Goal: Information Seeking & Learning: Learn about a topic

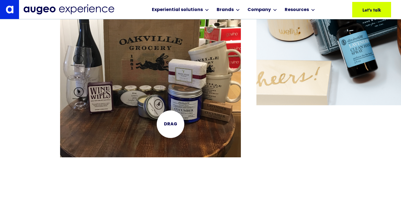
scroll to position [1269, 0]
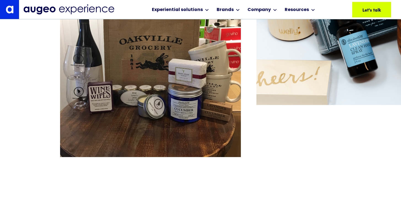
click at [282, 136] on div "Inspiration Ignite your vision Make your next gifting experience a remarkable o…" at bounding box center [200, 6] width 401 height 302
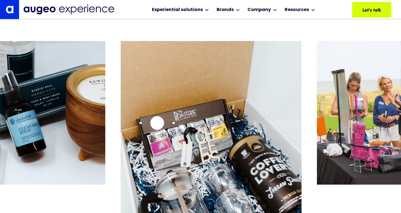
scroll to position [1189, 0]
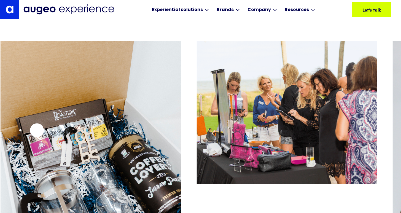
click at [37, 130] on img "3 / 15" at bounding box center [91, 152] width 180 height 222
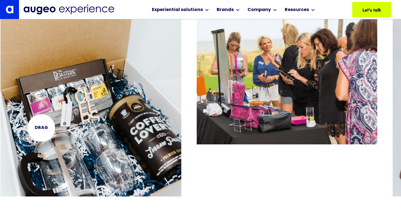
scroll to position [1229, 0]
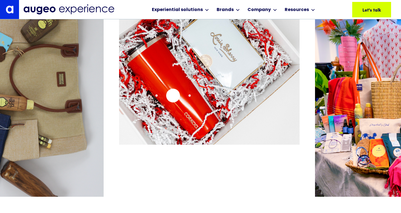
click at [173, 95] on img "6 / 15" at bounding box center [209, 73] width 180 height 144
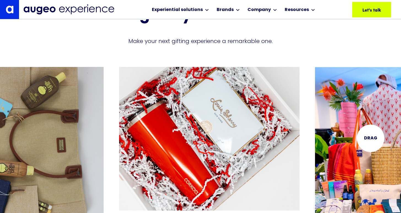
scroll to position [1163, 0]
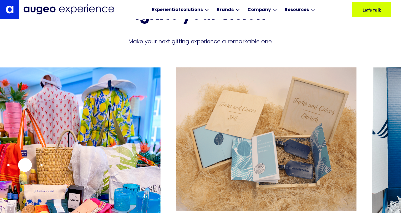
click at [25, 165] on img "7 / 15" at bounding box center [70, 178] width 180 height 222
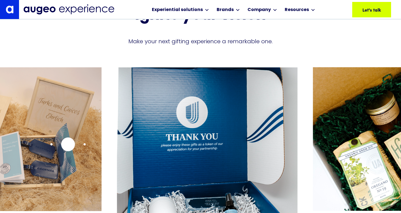
click at [68, 144] on img "8 / 15" at bounding box center [11, 139] width 180 height 144
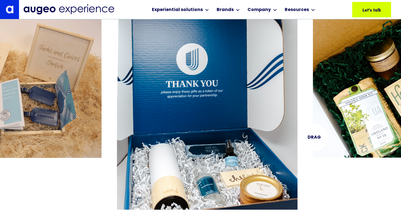
scroll to position [1216, 0]
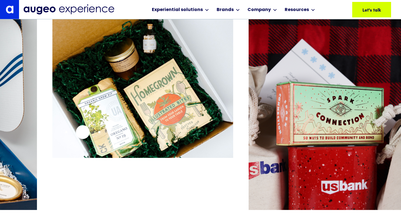
click at [83, 132] on img "10 / 15" at bounding box center [143, 86] width 180 height 144
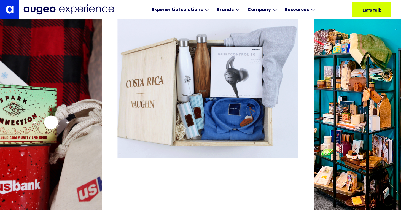
click at [52, 121] on img "11 / 15" at bounding box center [12, 125] width 180 height 222
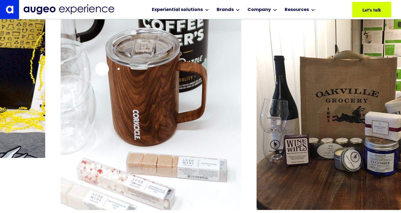
click at [102, 69] on img "15 / 15" at bounding box center [151, 125] width 180 height 222
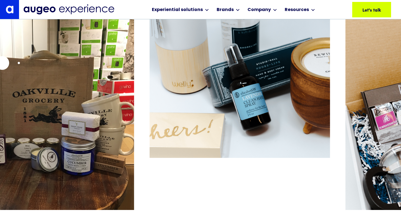
click at [2, 63] on img "1 / 15" at bounding box center [43, 125] width 180 height 222
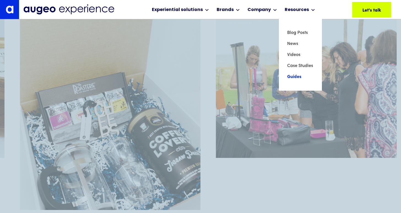
click at [295, 78] on link "Guides" at bounding box center [300, 76] width 26 height 11
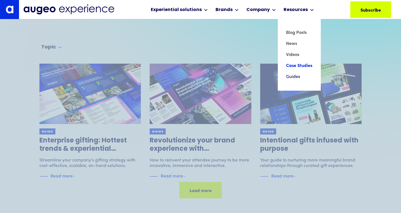
scroll to position [40, 0]
click at [294, 65] on link "Case Studies" at bounding box center [299, 65] width 26 height 11
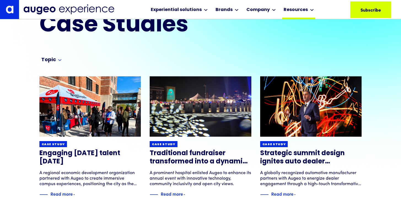
scroll to position [26, 0]
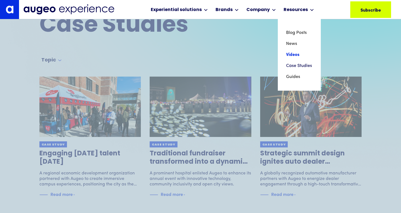
click at [292, 57] on link "Videos" at bounding box center [299, 54] width 26 height 11
click at [290, 45] on link "News" at bounding box center [299, 43] width 26 height 11
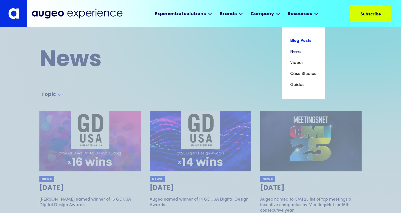
click at [296, 43] on link "Blog Posts" at bounding box center [303, 40] width 26 height 11
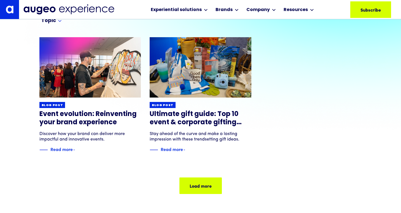
scroll to position [66, 0]
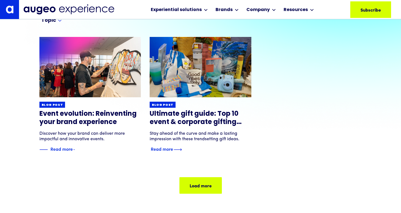
click at [208, 113] on h3 "Ultimate gift guide: Top 10 event & corporate gifting trends" at bounding box center [201, 118] width 102 height 17
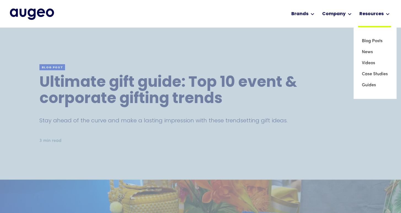
click at [367, 14] on div "Resources" at bounding box center [371, 14] width 24 height 7
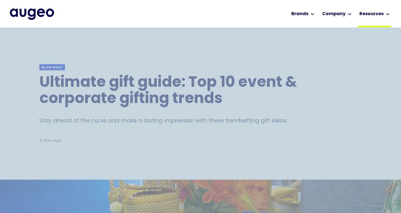
click at [367, 14] on div "Resources" at bounding box center [371, 14] width 24 height 7
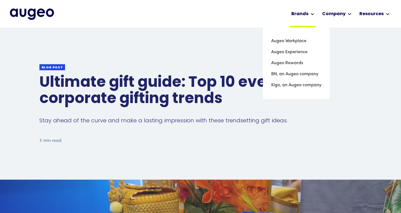
click at [303, 13] on div "Brands" at bounding box center [299, 14] width 17 height 7
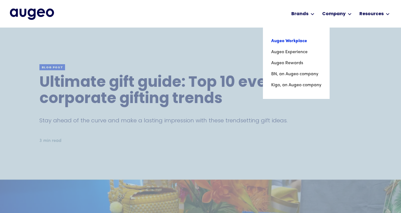
click at [297, 40] on link "Augeo Workplace" at bounding box center [296, 41] width 50 height 11
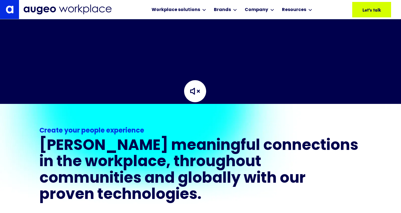
scroll to position [291, 0]
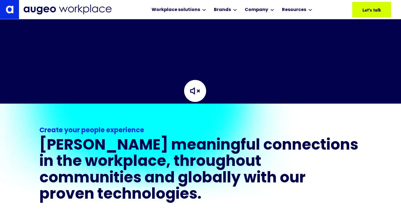
click at [197, 92] on img at bounding box center [194, 90] width 55 height 55
click at [198, 91] on img at bounding box center [194, 90] width 55 height 55
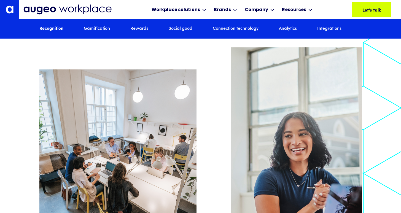
scroll to position [515, 0]
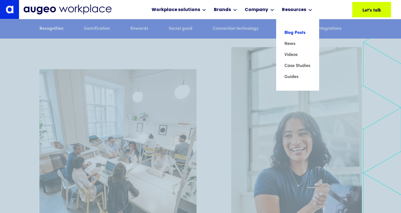
click at [292, 32] on link "Blog Posts" at bounding box center [297, 32] width 26 height 11
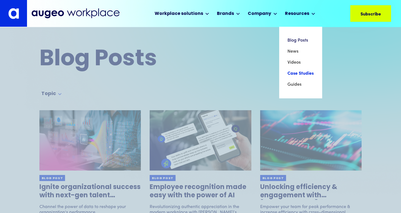
scroll to position [0, 0]
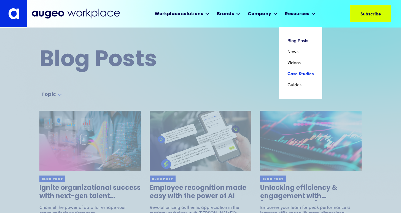
click at [289, 73] on link "Case Studies" at bounding box center [300, 74] width 26 height 11
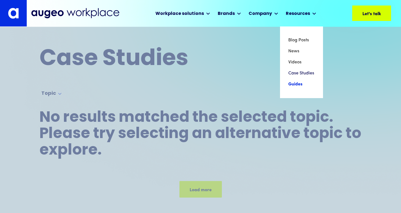
scroll to position [0, 0]
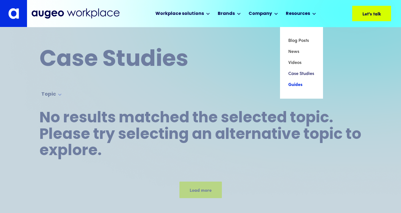
click at [293, 85] on link "Guides" at bounding box center [301, 84] width 26 height 11
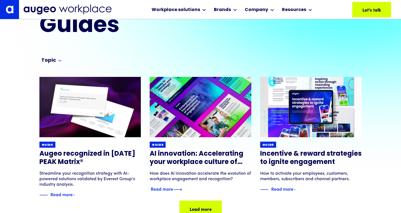
scroll to position [26, 0]
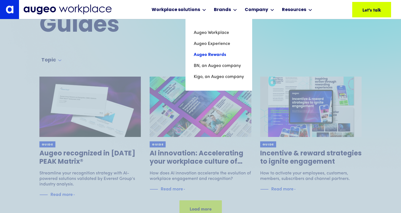
click at [216, 55] on link "Augeo Rewards" at bounding box center [219, 54] width 50 height 11
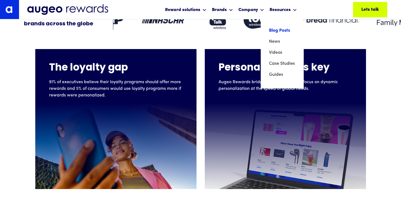
scroll to position [185, 0]
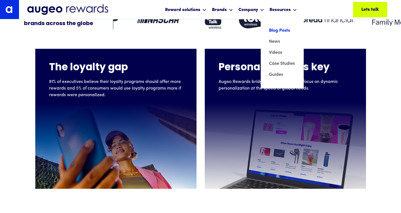
click at [278, 31] on link "Blog Posts" at bounding box center [282, 30] width 26 height 11
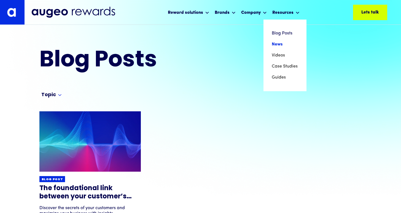
click at [275, 45] on link "News" at bounding box center [284, 44] width 26 height 11
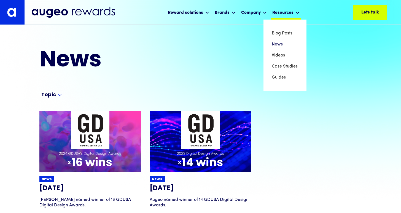
click at [286, 14] on div "Resources" at bounding box center [282, 12] width 21 height 7
click at [281, 12] on div "Resources" at bounding box center [282, 12] width 21 height 7
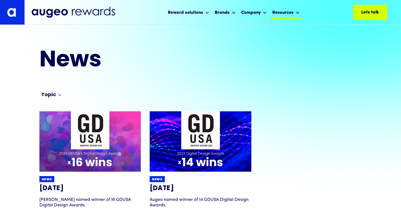
click at [281, 13] on div "Resources" at bounding box center [282, 12] width 21 height 7
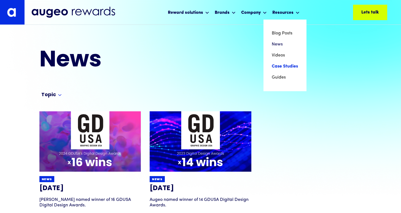
click at [277, 65] on link "Case Studies" at bounding box center [284, 66] width 26 height 11
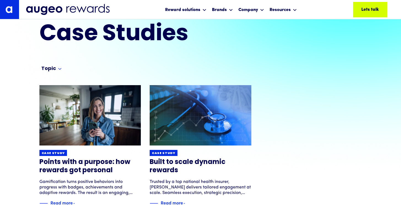
scroll to position [26, 0]
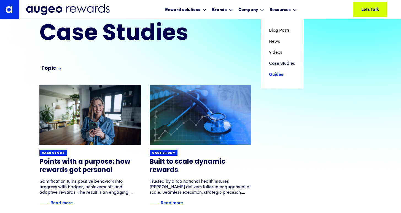
click at [270, 75] on link "Guides" at bounding box center [282, 74] width 26 height 11
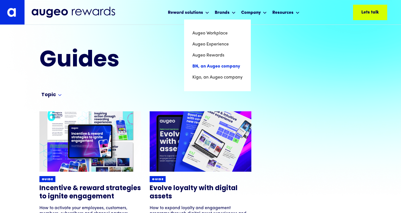
click at [220, 66] on link "BN, an Augeo company" at bounding box center [217, 66] width 50 height 11
click at [204, 73] on link "Kigo, an Augeo company" at bounding box center [216, 77] width 51 height 11
